Goal: Check status: Check status

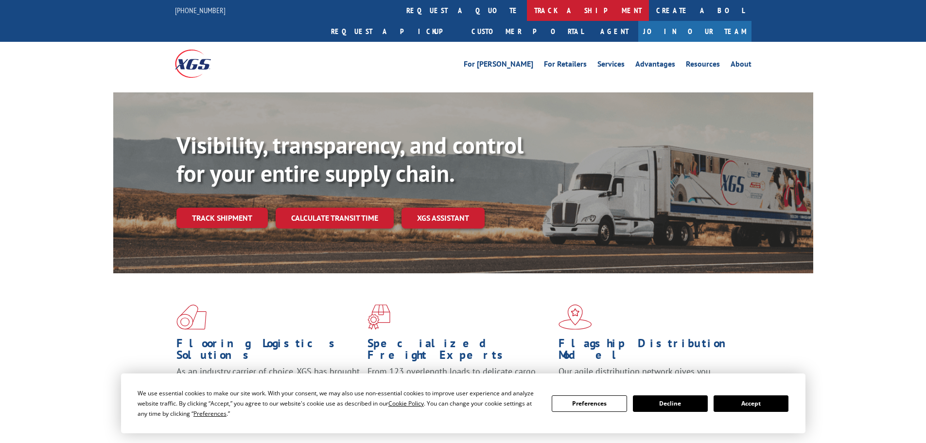
click at [527, 12] on link "track a shipment" at bounding box center [588, 10] width 122 height 21
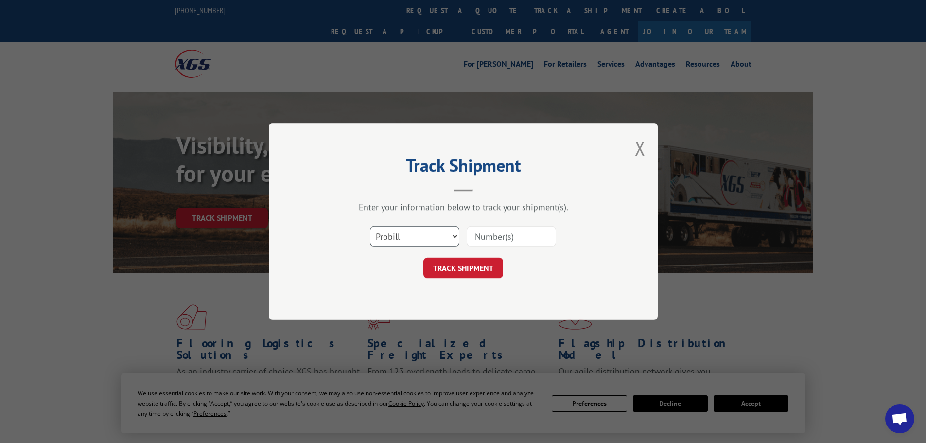
drag, startPoint x: 419, startPoint y: 234, endPoint x: 421, endPoint y: 243, distance: 10.0
click at [419, 234] on select "Select category... Probill BOL PO" at bounding box center [414, 236] width 89 height 20
select select "bol"
click at [370, 226] on select "Select category... Probill BOL PO" at bounding box center [414, 236] width 89 height 20
click at [514, 233] on input at bounding box center [510, 236] width 89 height 20
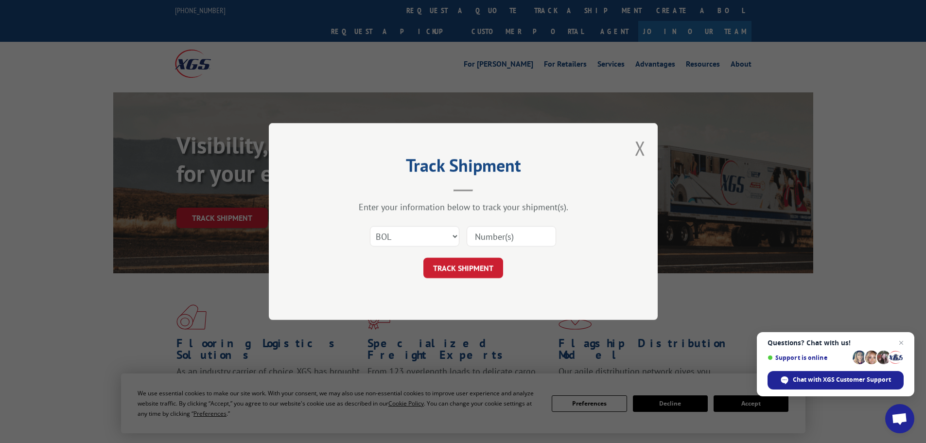
paste input "6006952"
type input "6006952"
click at [469, 264] on button "TRACK SHIPMENT" at bounding box center [463, 268] width 80 height 20
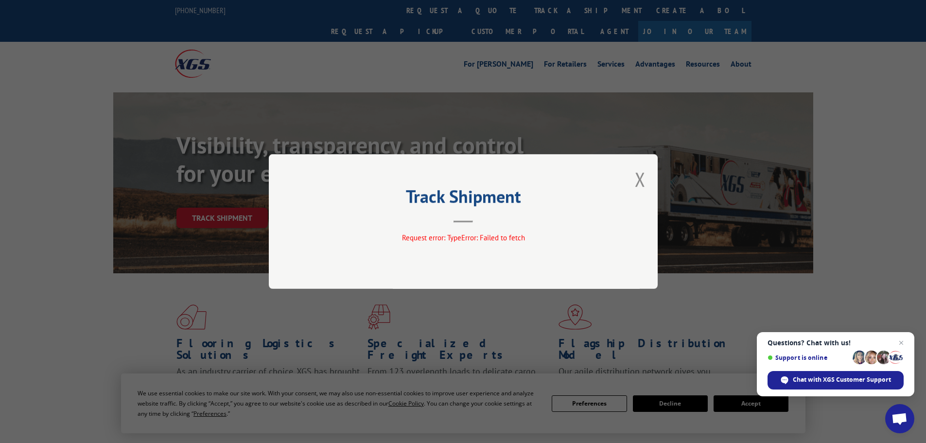
drag, startPoint x: 644, startPoint y: 184, endPoint x: 604, endPoint y: 131, distance: 66.2
click at [644, 183] on button "Close modal" at bounding box center [640, 179] width 11 height 26
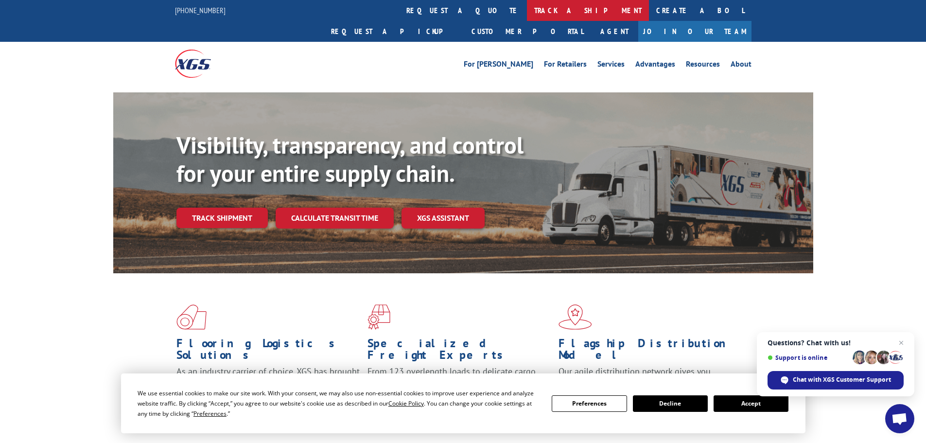
click at [527, 7] on link "track a shipment" at bounding box center [588, 10] width 122 height 21
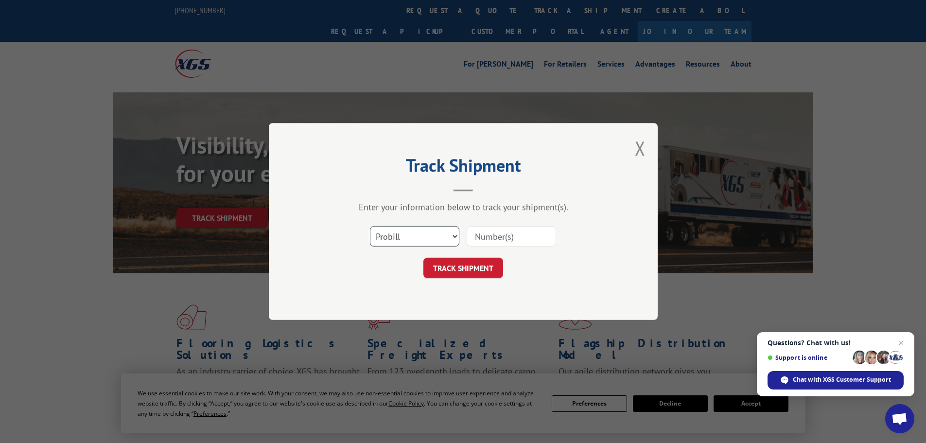
click at [401, 240] on select "Select category... Probill BOL PO" at bounding box center [414, 236] width 89 height 20
select select "bol"
click at [370, 226] on select "Select category... Probill BOL PO" at bounding box center [414, 236] width 89 height 20
click at [506, 233] on input at bounding box center [510, 236] width 89 height 20
paste input "6006952"
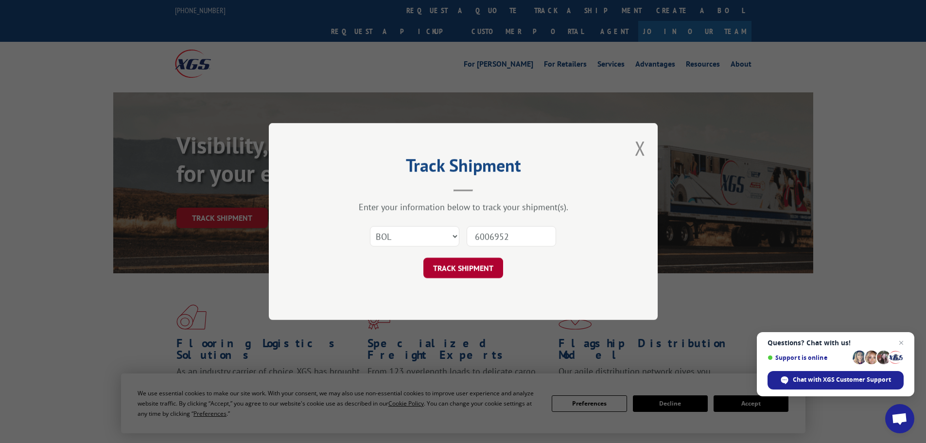
type input "6006952"
click at [482, 261] on button "TRACK SHIPMENT" at bounding box center [463, 268] width 80 height 20
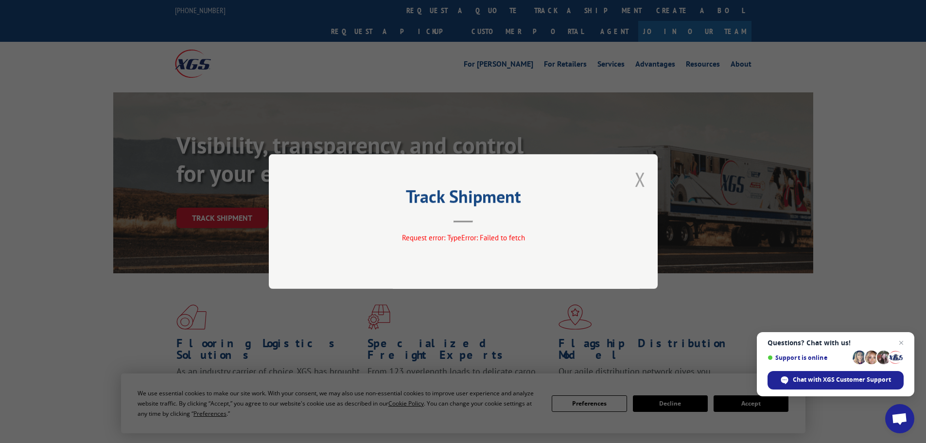
click at [639, 178] on button "Close modal" at bounding box center [640, 179] width 11 height 26
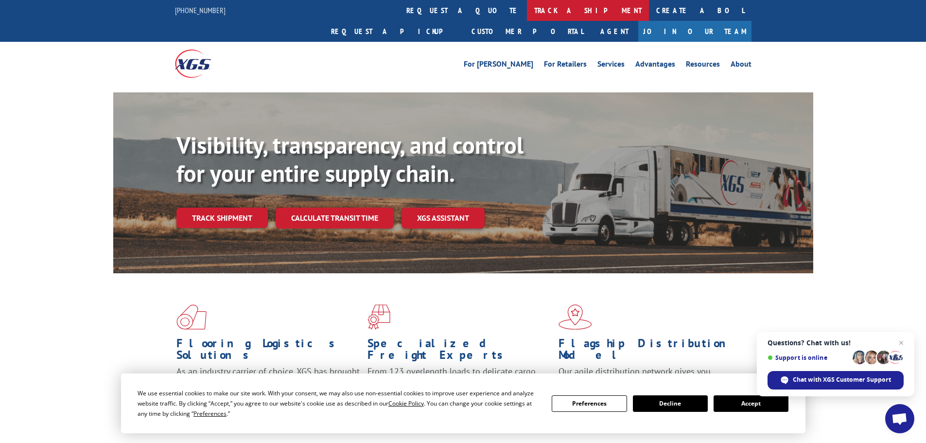
click at [527, 7] on link "track a shipment" at bounding box center [588, 10] width 122 height 21
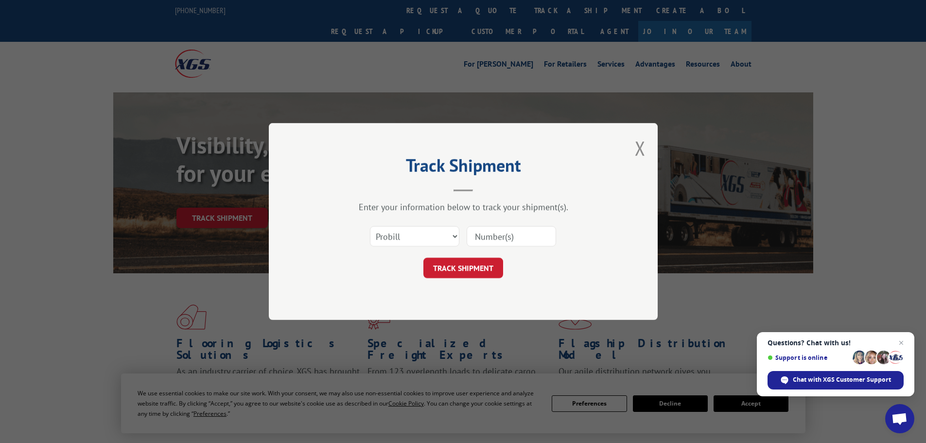
click at [524, 234] on input at bounding box center [510, 236] width 89 height 20
paste input "17228195"
type input "17228195"
click at [467, 264] on button "TRACK SHIPMENT" at bounding box center [463, 268] width 80 height 20
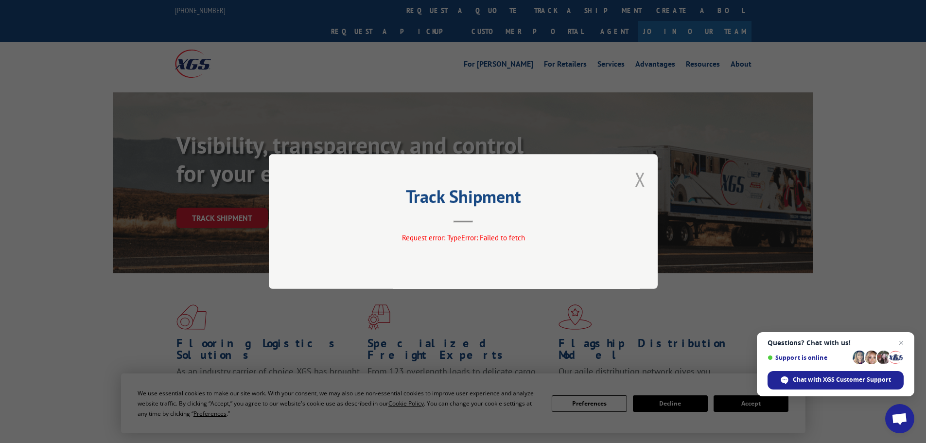
click at [639, 177] on button "Close modal" at bounding box center [640, 179] width 11 height 26
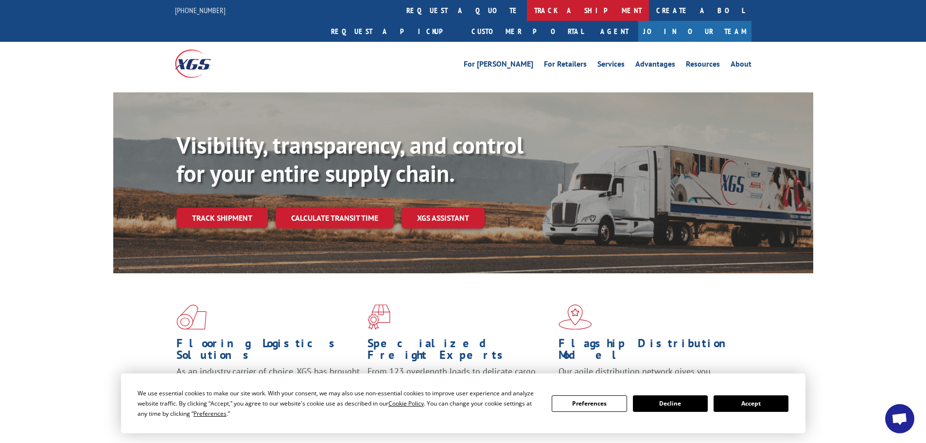
click at [527, 13] on link "track a shipment" at bounding box center [588, 10] width 122 height 21
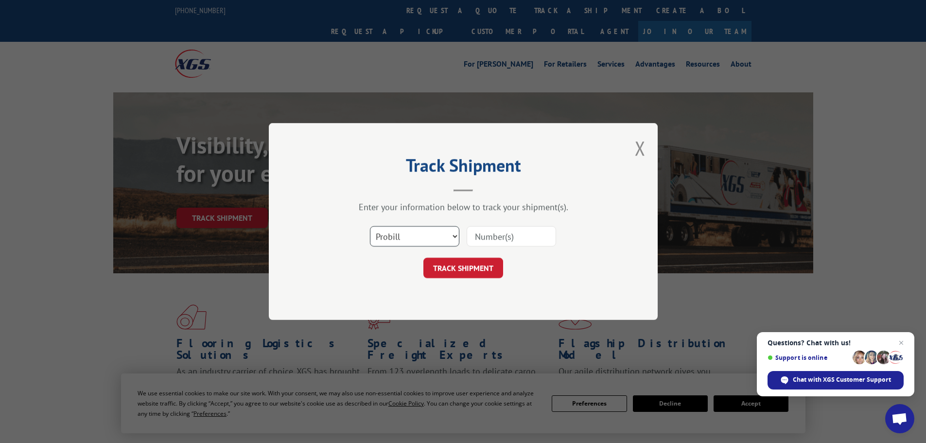
click at [434, 233] on select "Select category... Probill BOL PO" at bounding box center [414, 236] width 89 height 20
select select "bol"
click at [370, 226] on select "Select category... Probill BOL PO" at bounding box center [414, 236] width 89 height 20
click at [509, 238] on input at bounding box center [510, 236] width 89 height 20
paste input "6006952"
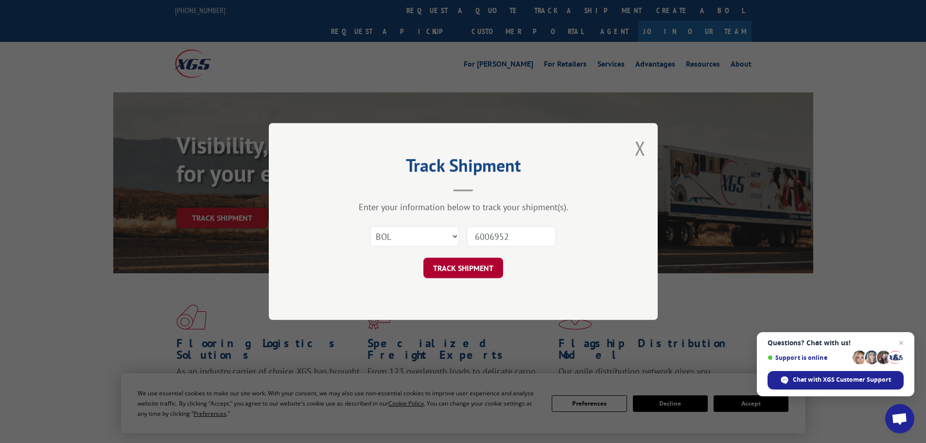
type input "6006952"
click at [482, 266] on button "TRACK SHIPMENT" at bounding box center [463, 268] width 80 height 20
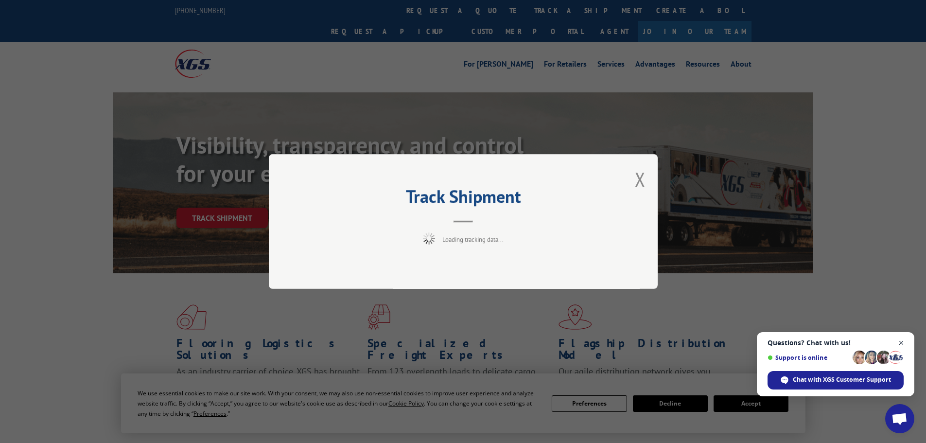
click at [902, 344] on span "Close chat" at bounding box center [901, 343] width 12 height 12
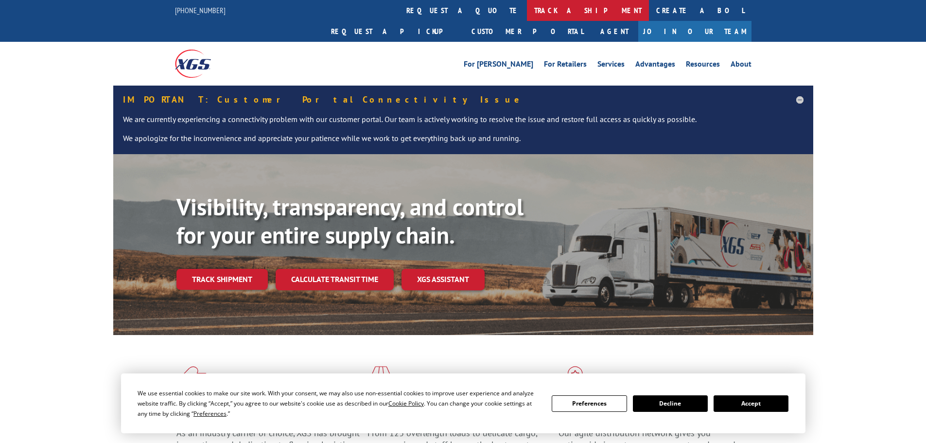
click at [527, 12] on link "track a shipment" at bounding box center [588, 10] width 122 height 21
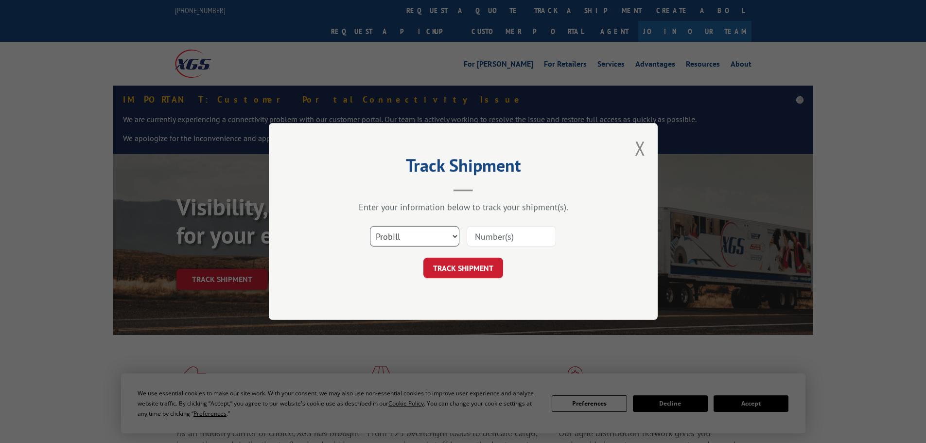
click at [416, 239] on select "Select category... Probill BOL PO" at bounding box center [414, 236] width 89 height 20
select select "bol"
click at [370, 226] on select "Select category... Probill BOL PO" at bounding box center [414, 236] width 89 height 20
click at [516, 241] on input at bounding box center [510, 236] width 89 height 20
paste input "5993065"
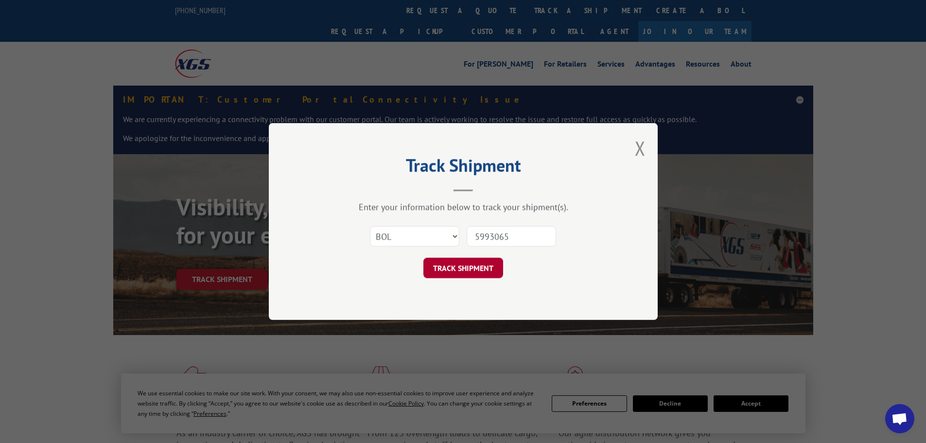
type input "5993065"
click at [467, 262] on button "TRACK SHIPMENT" at bounding box center [463, 268] width 80 height 20
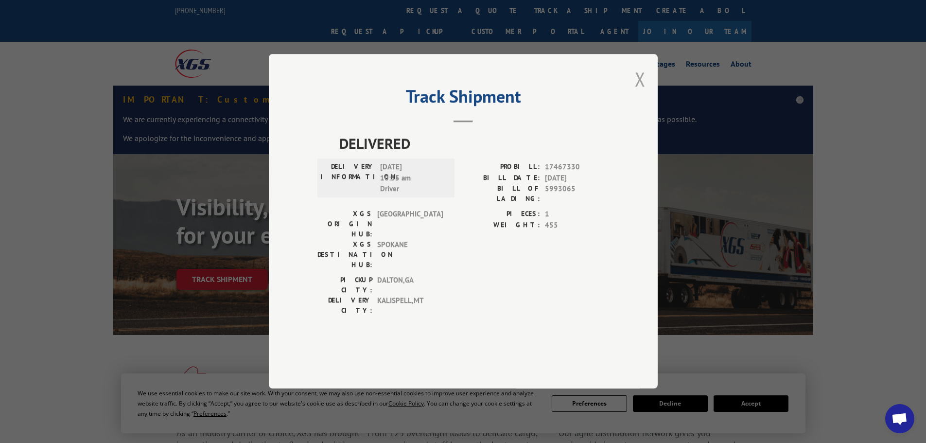
click at [640, 92] on button "Close modal" at bounding box center [640, 79] width 11 height 26
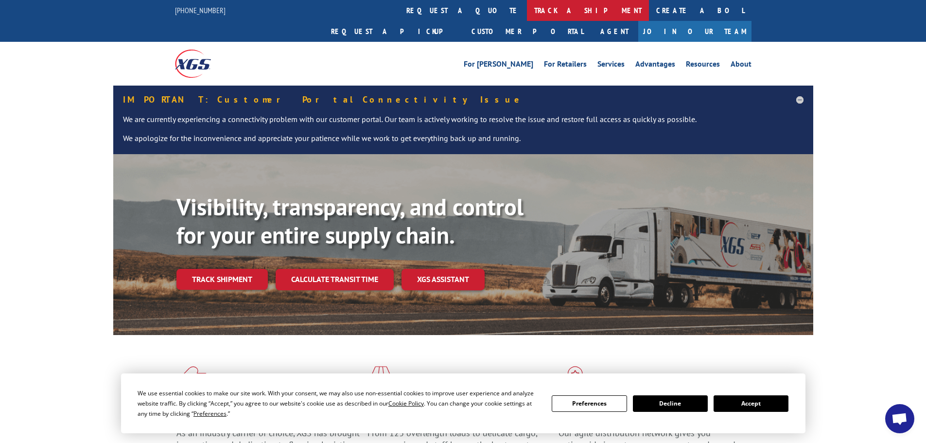
click at [527, 7] on link "track a shipment" at bounding box center [588, 10] width 122 height 21
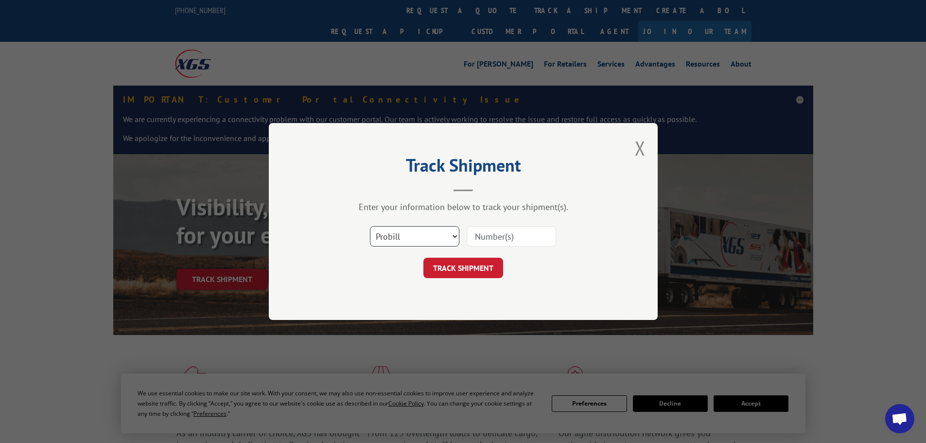
click at [436, 234] on select "Select category... Probill BOL PO" at bounding box center [414, 236] width 89 height 20
select select "bol"
click at [370, 226] on select "Select category... Probill BOL PO" at bounding box center [414, 236] width 89 height 20
click at [527, 234] on input at bounding box center [510, 236] width 89 height 20
paste input "6009816"
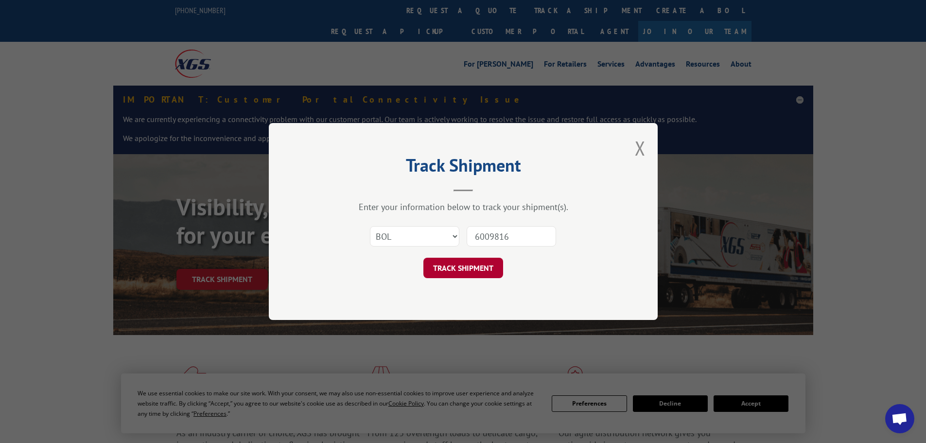
type input "6009816"
click at [471, 272] on button "TRACK SHIPMENT" at bounding box center [463, 268] width 80 height 20
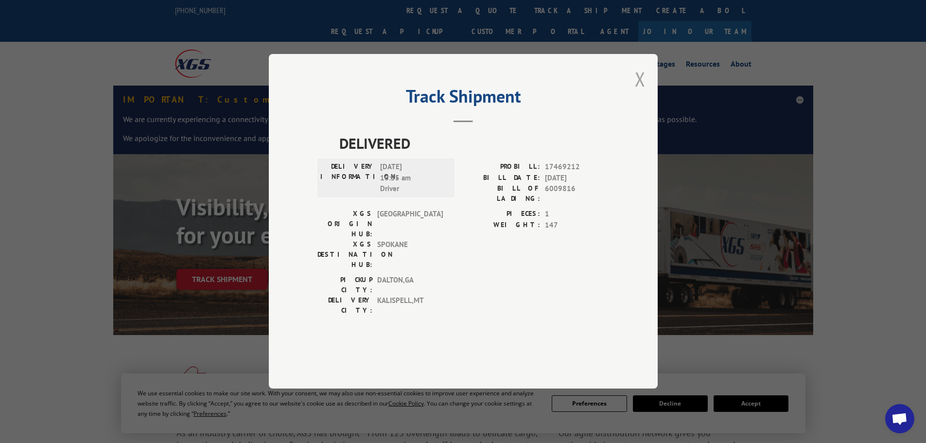
click at [637, 92] on button "Close modal" at bounding box center [640, 79] width 11 height 26
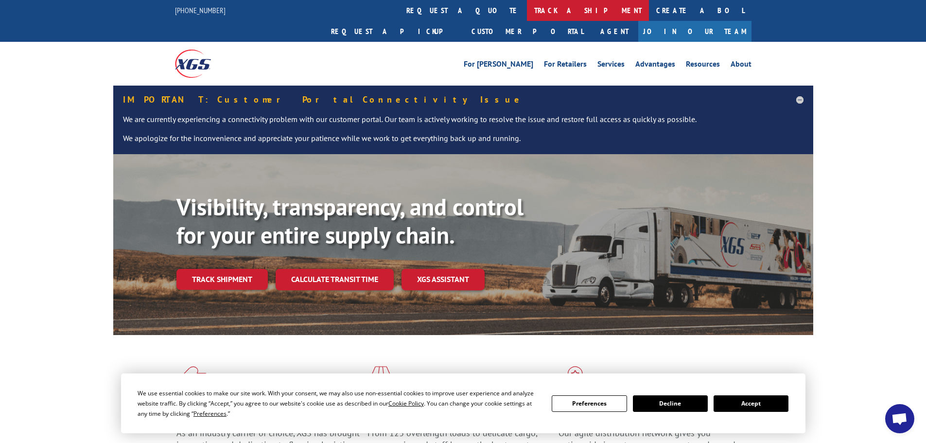
click at [527, 16] on link "track a shipment" at bounding box center [588, 10] width 122 height 21
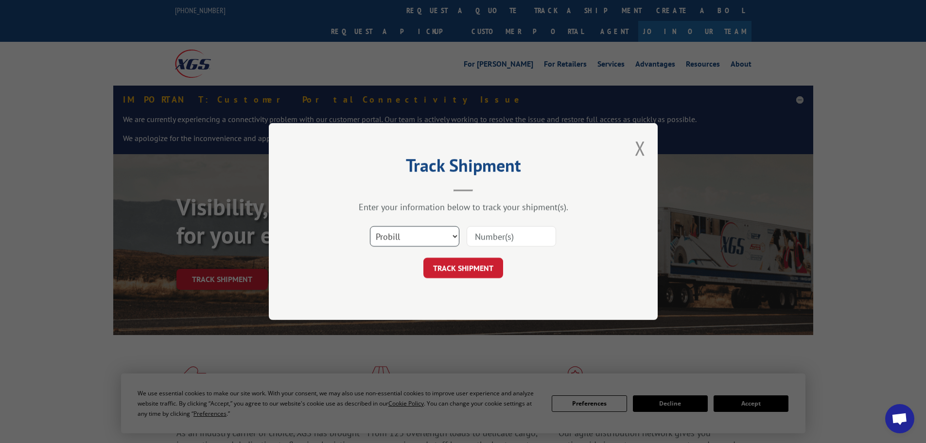
drag, startPoint x: 444, startPoint y: 240, endPoint x: 435, endPoint y: 242, distance: 9.4
click at [444, 240] on select "Select category... Probill BOL PO" at bounding box center [414, 236] width 89 height 20
select select "bol"
click at [370, 226] on select "Select category... Probill BOL PO" at bounding box center [414, 236] width 89 height 20
click at [526, 240] on input at bounding box center [510, 236] width 89 height 20
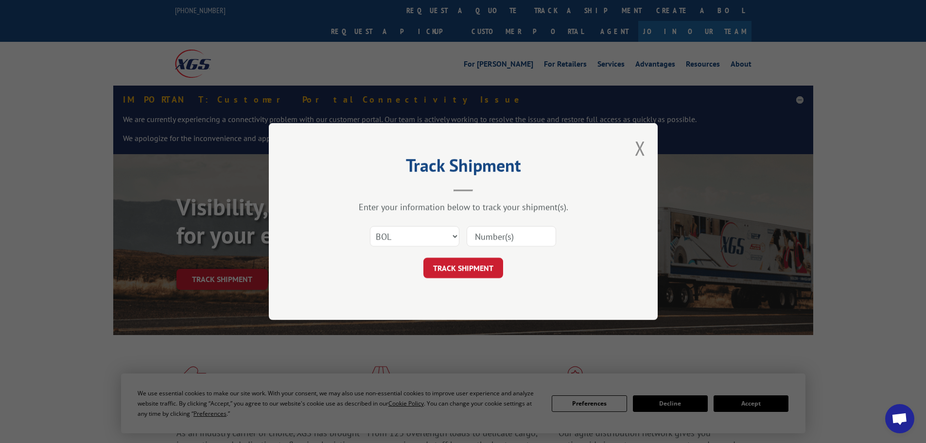
paste input "6014247"
type input "6014247"
click at [494, 269] on button "TRACK SHIPMENT" at bounding box center [463, 268] width 80 height 20
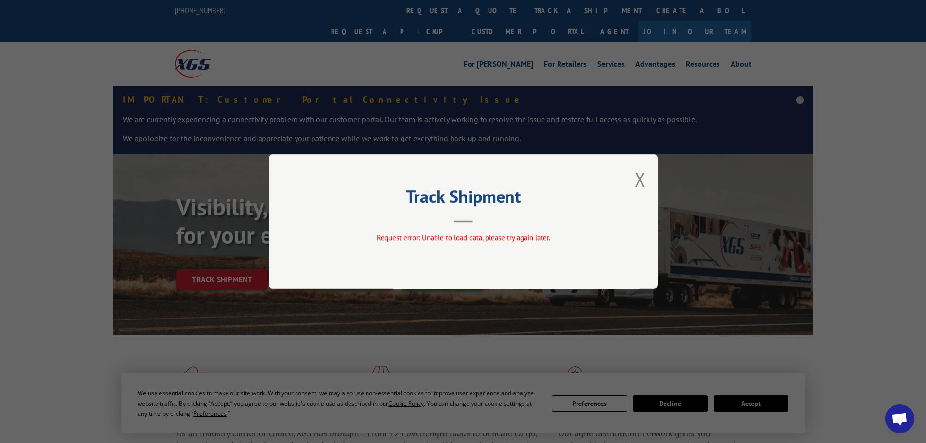
click at [644, 182] on button "Close modal" at bounding box center [640, 179] width 11 height 26
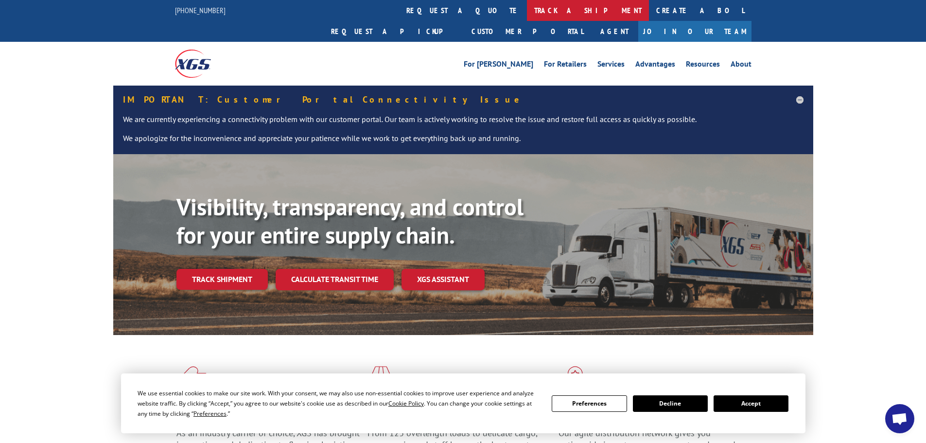
click at [527, 14] on link "track a shipment" at bounding box center [588, 10] width 122 height 21
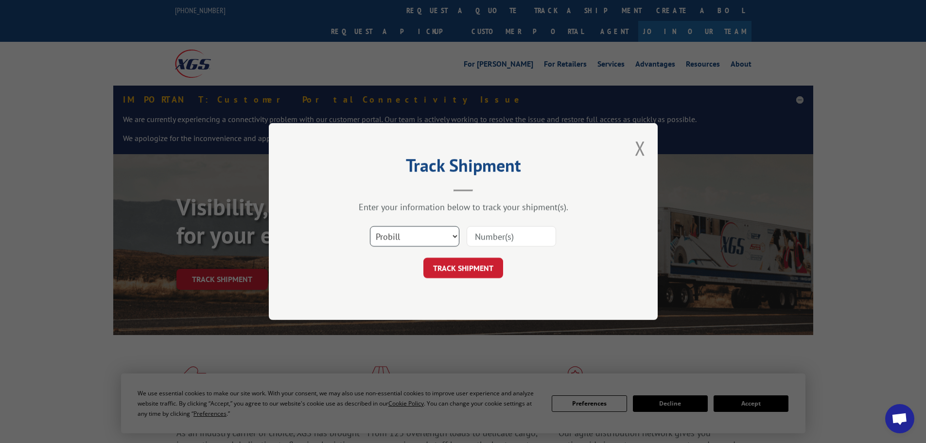
click at [427, 234] on select "Select category... Probill BOL PO" at bounding box center [414, 236] width 89 height 20
select select "bol"
click at [370, 226] on select "Select category... Probill BOL PO" at bounding box center [414, 236] width 89 height 20
click at [507, 240] on input at bounding box center [510, 236] width 89 height 20
paste input "449332"
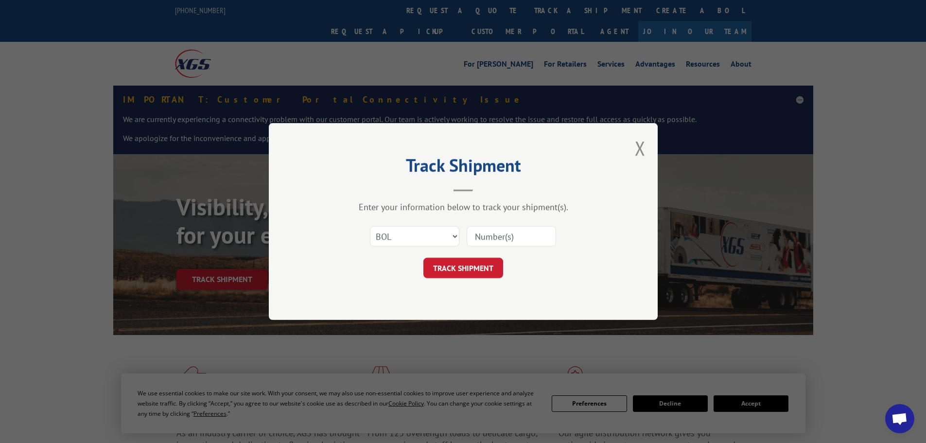
type input "449332"
click at [490, 268] on button "TRACK SHIPMENT" at bounding box center [463, 268] width 80 height 20
